Goal: Information Seeking & Learning: Learn about a topic

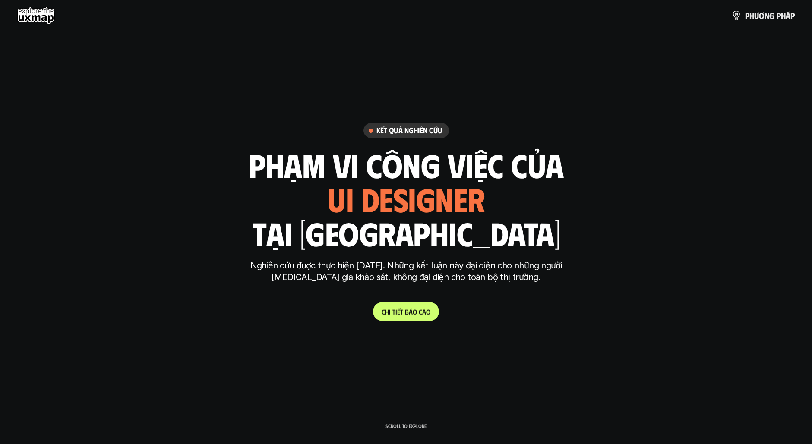
click at [404, 313] on p "C h i t i ế t b á o c á o" at bounding box center [406, 312] width 49 height 8
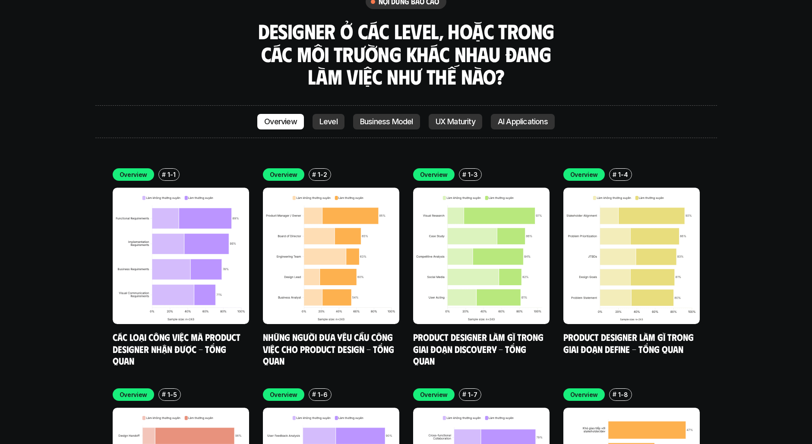
scroll to position [2492, 0]
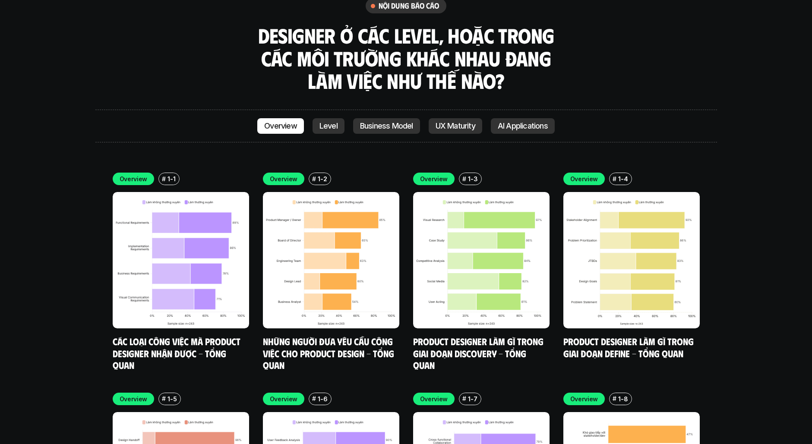
click at [273, 395] on p "Overview" at bounding box center [284, 399] width 28 height 9
click at [360, 335] on link "Những người đưa yêu cầu công việc cho Product Design - Tổng quan" at bounding box center [329, 352] width 133 height 35
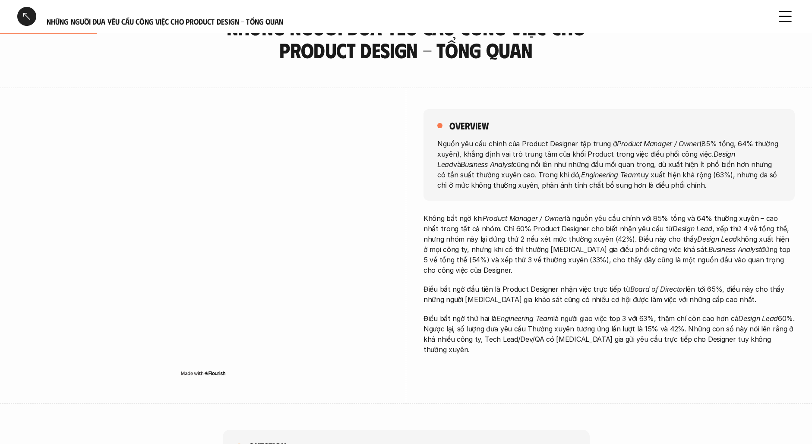
scroll to position [129, 0]
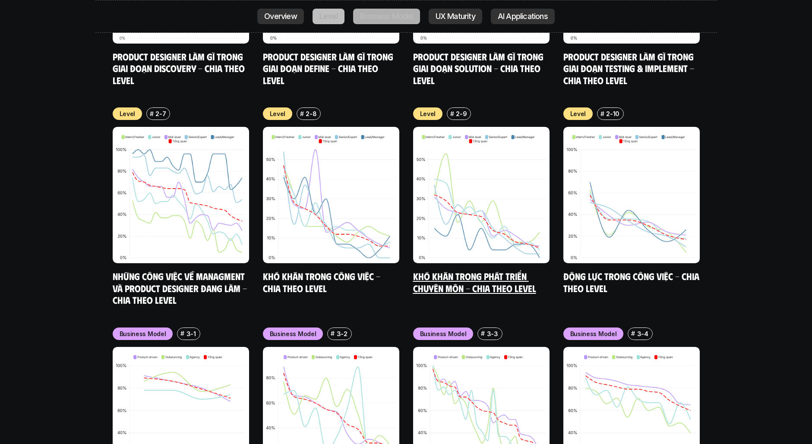
scroll to position [3485, 0]
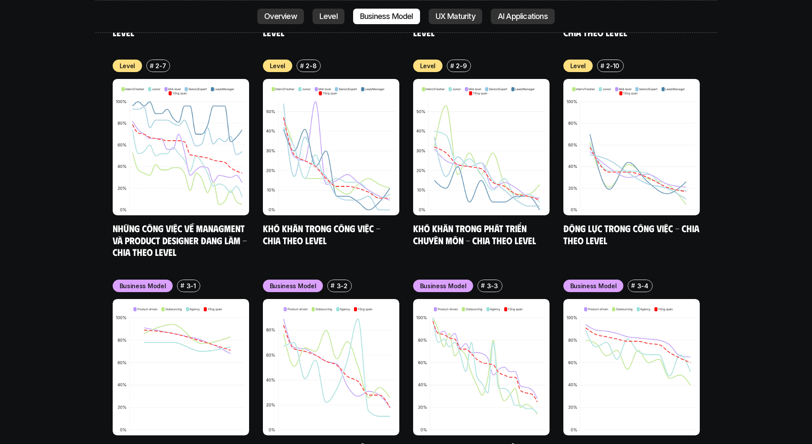
click at [783, 177] on div "nội dung báo cáo Designer ở các level, hoặc trong các môi trường khác nhau đang…" at bounding box center [406, 281] width 812 height 2638
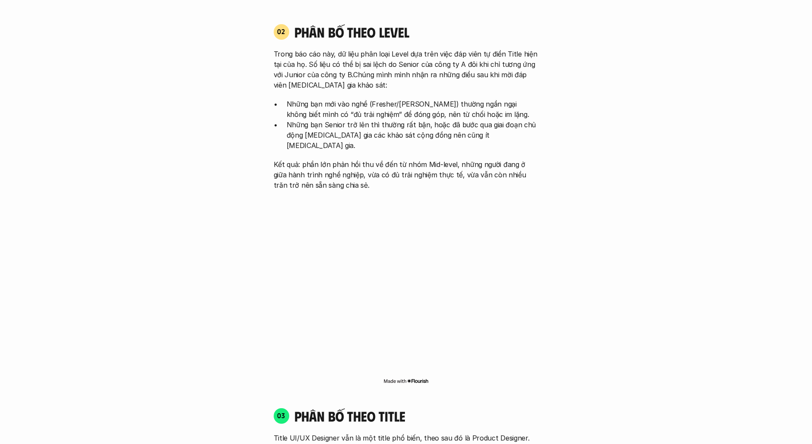
scroll to position [0, 0]
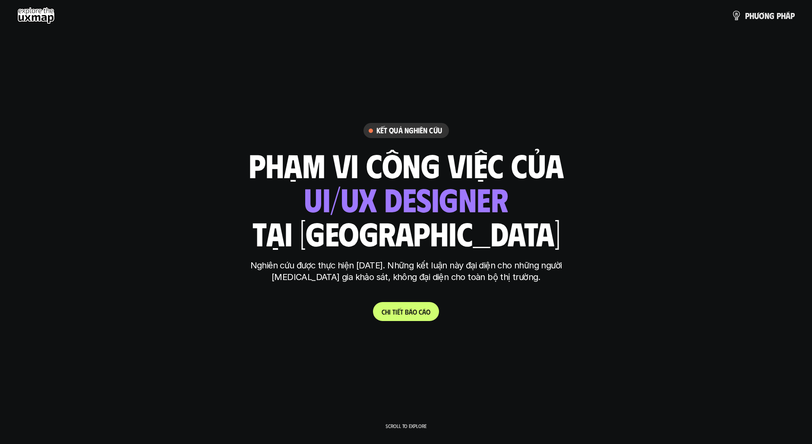
click at [22, 8] on use at bounding box center [36, 15] width 38 height 17
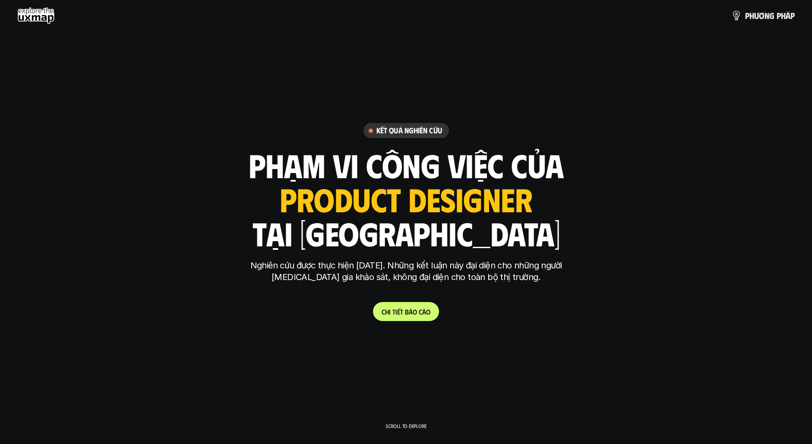
click at [24, 18] on use at bounding box center [36, 15] width 38 height 17
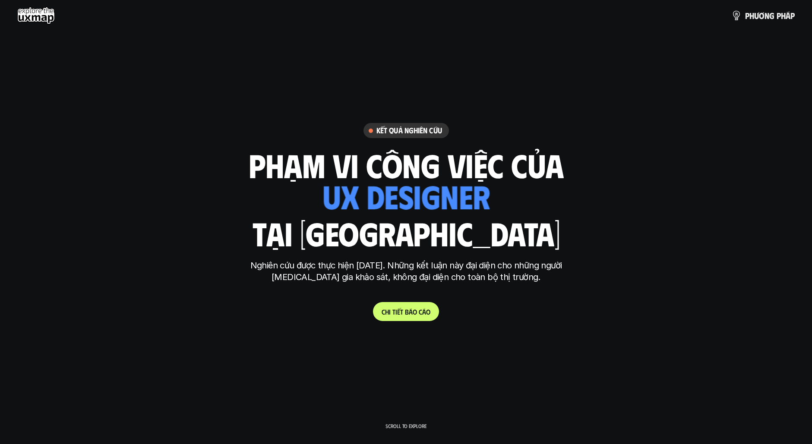
click at [55, 10] on div "p h ư ơ n g p h á p" at bounding box center [405, 15] width 777 height 17
click at [41, 14] on use at bounding box center [36, 15] width 38 height 17
click at [739, 18] on img at bounding box center [736, 15] width 13 height 13
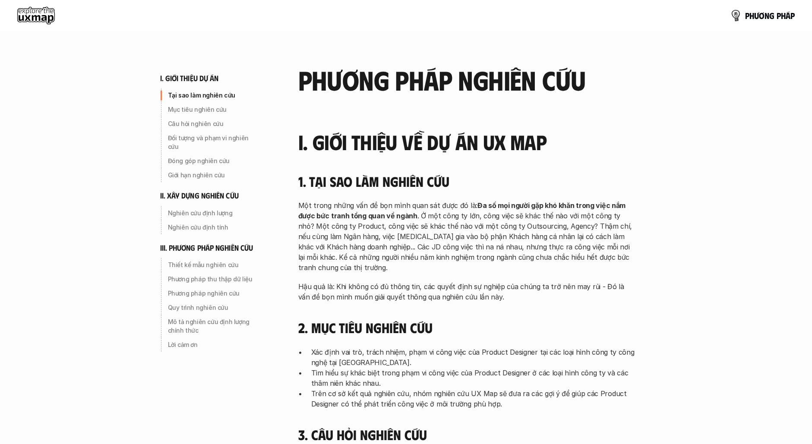
click at [739, 18] on img at bounding box center [735, 15] width 13 height 13
click at [735, 15] on img at bounding box center [735, 15] width 13 height 13
click at [737, 13] on img at bounding box center [735, 15] width 13 height 13
click at [766, 13] on p "p h ư ơ n g p h á p" at bounding box center [770, 15] width 50 height 9
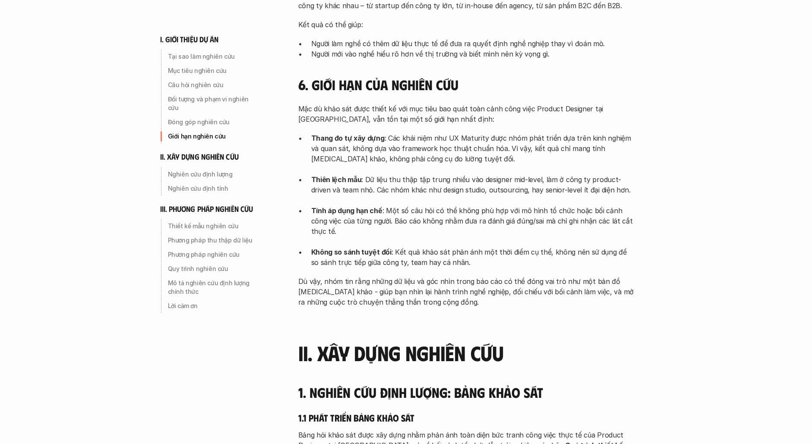
scroll to position [1079, 0]
